Goal: Task Accomplishment & Management: Manage account settings

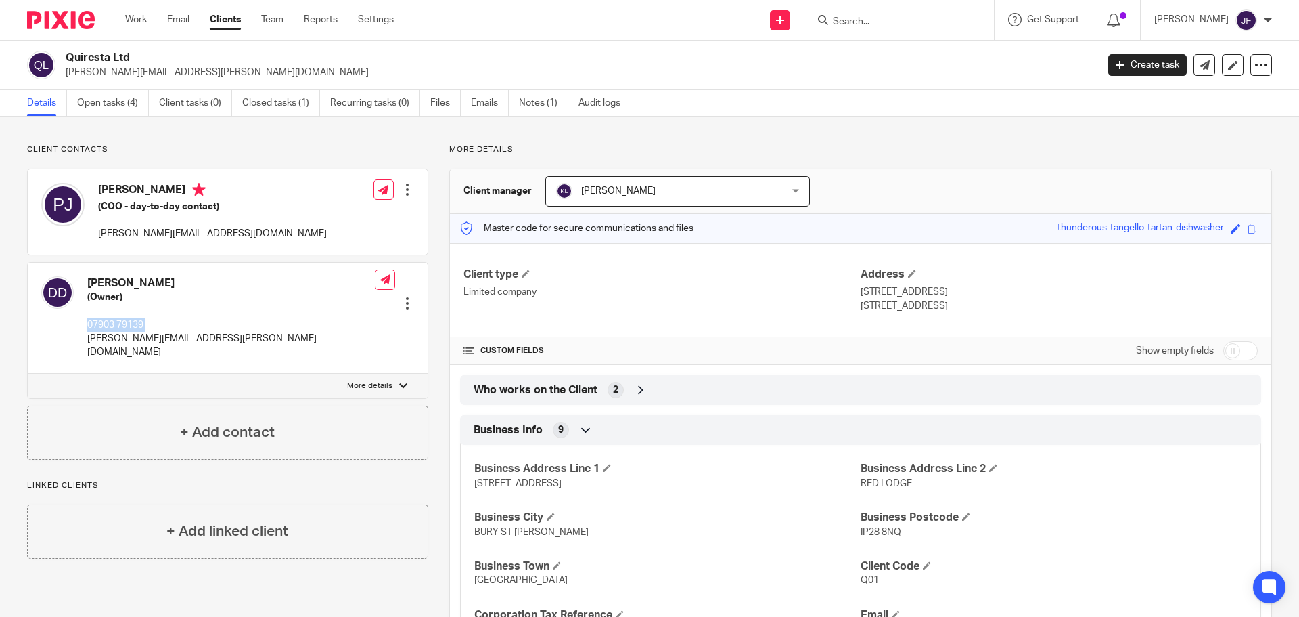
scroll to position [68, 0]
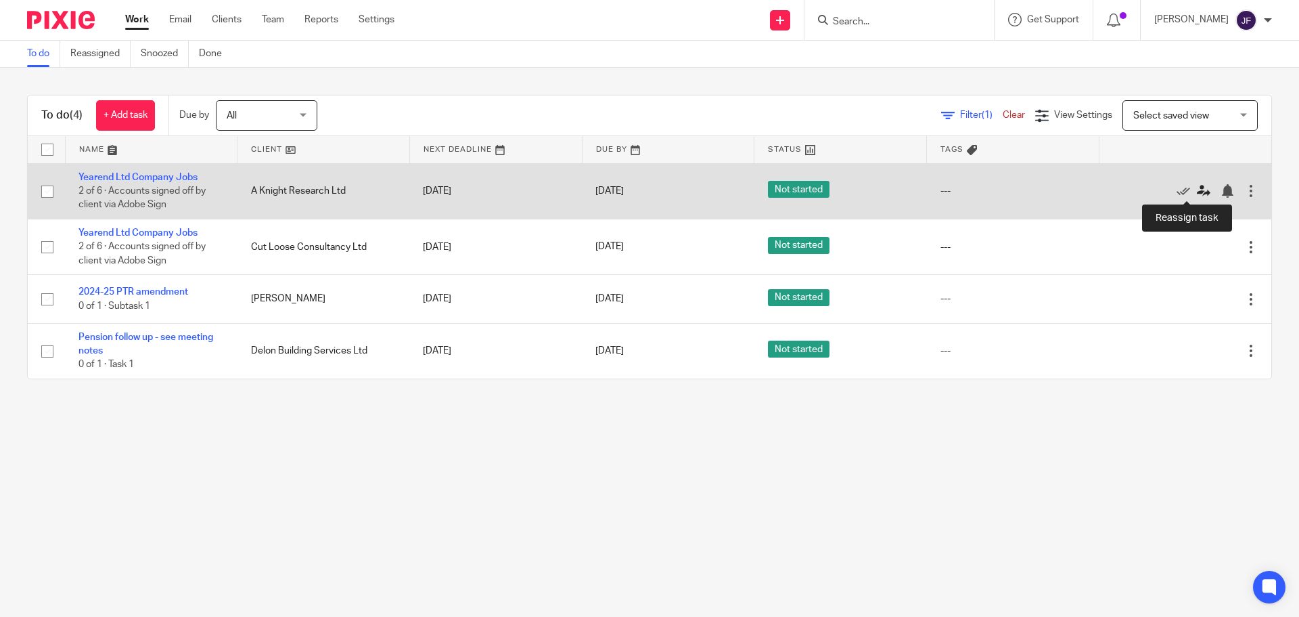
click at [1197, 195] on icon at bounding box center [1204, 191] width 14 height 14
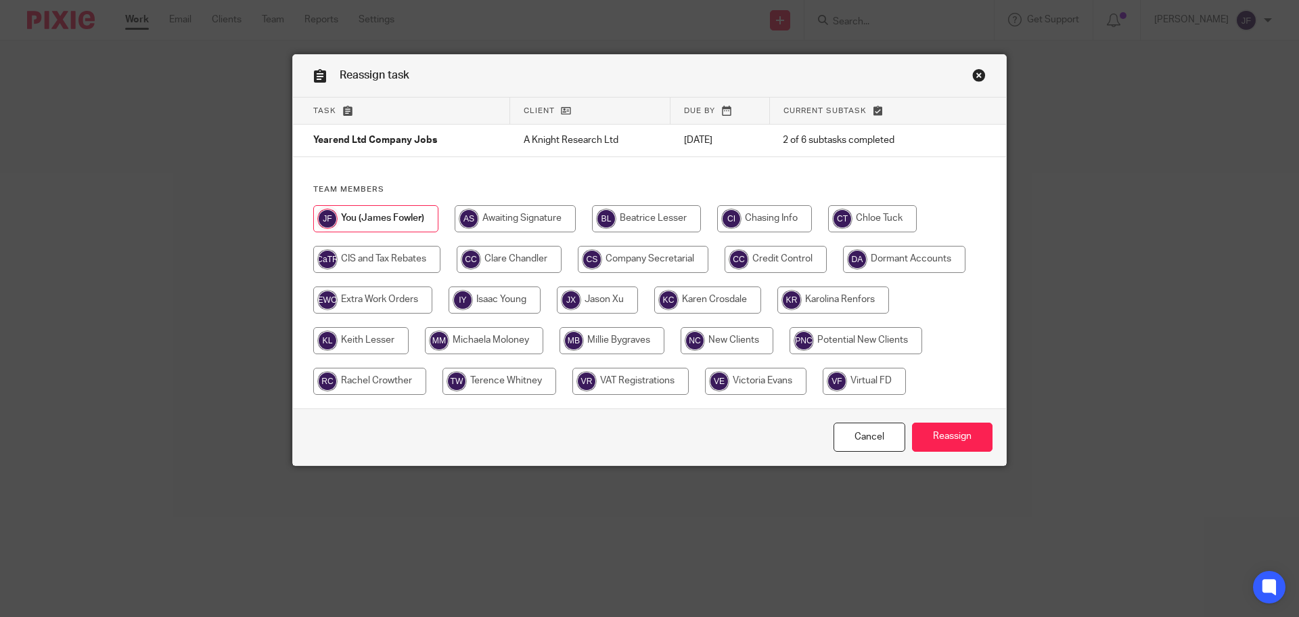
click at [852, 217] on input "radio" at bounding box center [872, 218] width 89 height 27
radio input "true"
drag, startPoint x: 948, startPoint y: 439, endPoint x: 908, endPoint y: 448, distance: 41.5
click at [948, 441] on input "Reassign" at bounding box center [952, 436] width 81 height 29
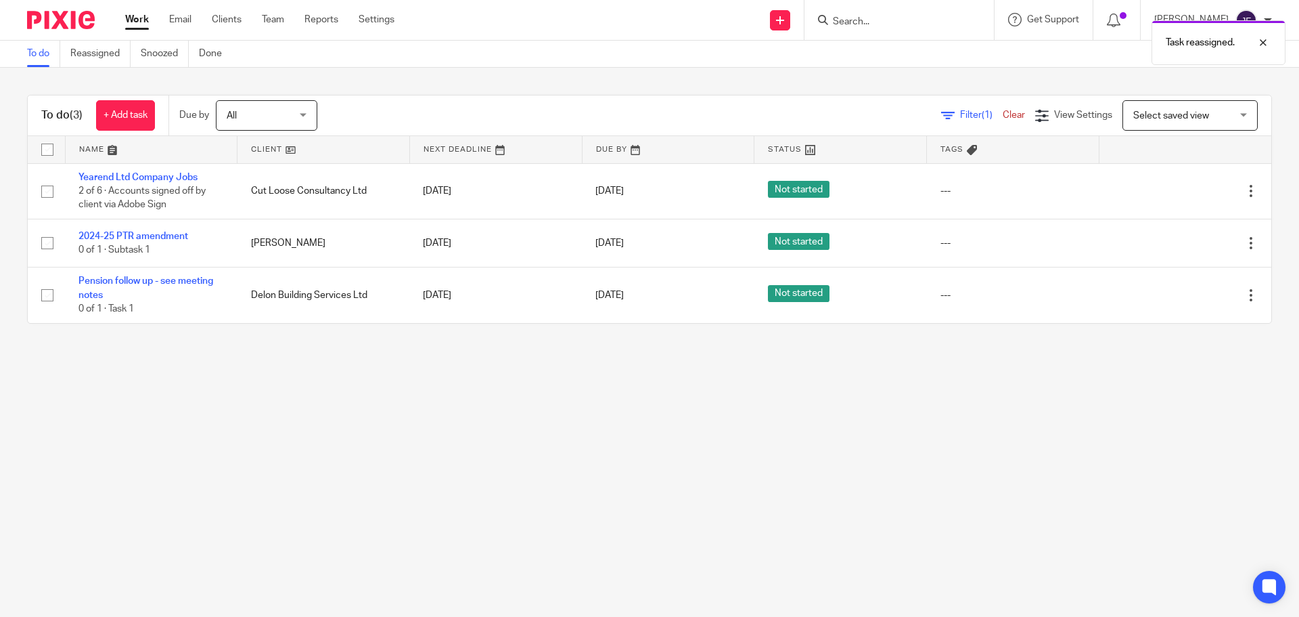
click at [895, 23] on div "Task reassigned." at bounding box center [968, 39] width 636 height 51
click at [873, 24] on div "Task reassigned." at bounding box center [968, 39] width 636 height 51
click at [1264, 47] on div at bounding box center [1253, 43] width 37 height 16
click at [927, 20] on div "Task reassigned." at bounding box center [968, 39] width 636 height 51
click at [885, 24] on input "Search" at bounding box center [893, 22] width 122 height 12
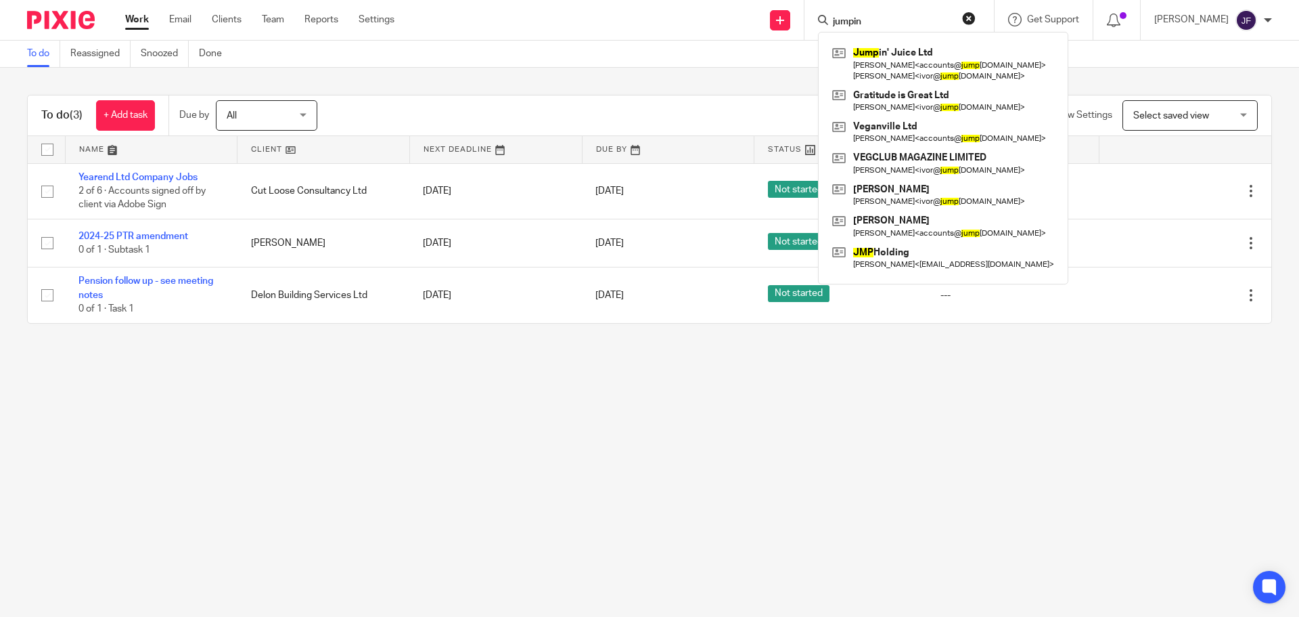
type input "jumpin"
click button "submit" at bounding box center [0, 0] width 0 height 0
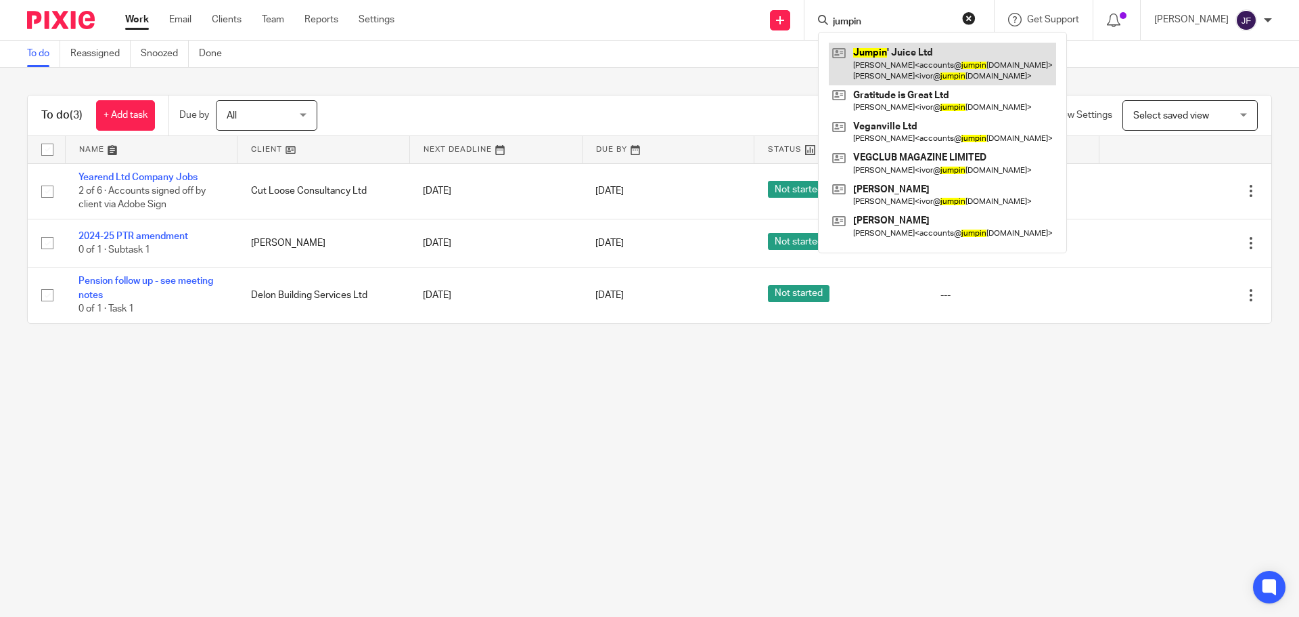
click at [1002, 63] on link at bounding box center [942, 64] width 227 height 42
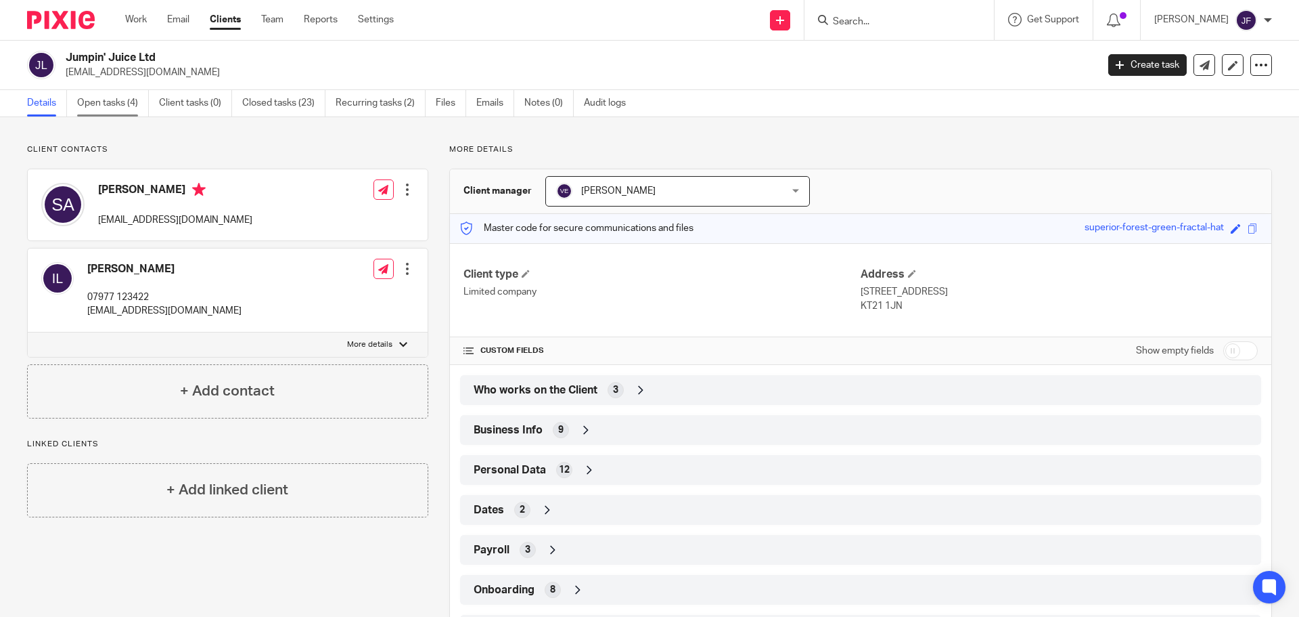
click at [109, 98] on link "Open tasks (4)" at bounding box center [113, 103] width 72 height 26
